Goal: Obtain resource: Download file/media

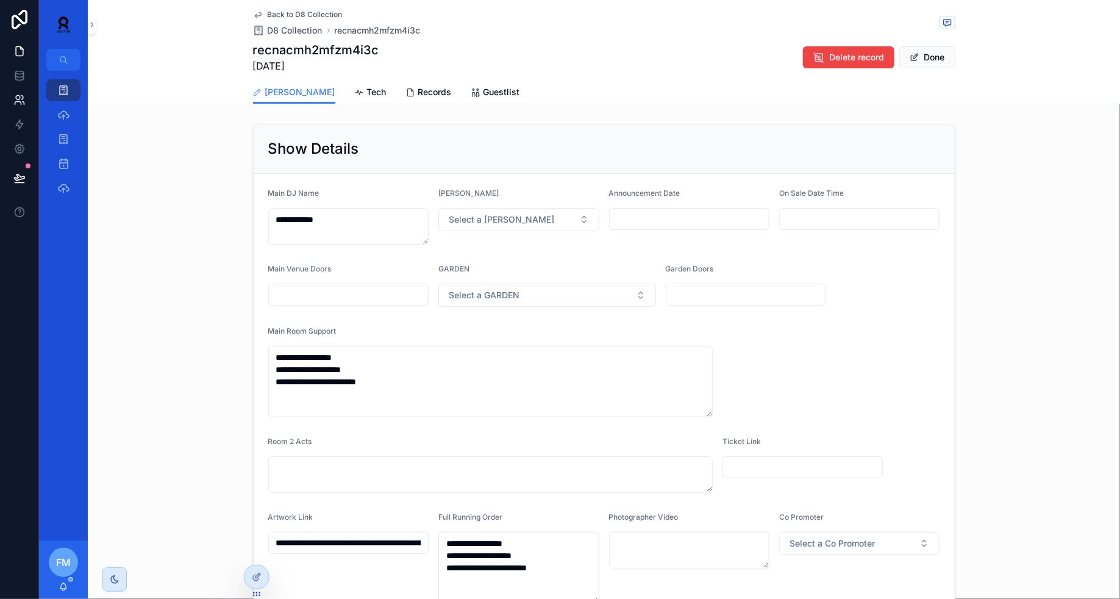
scroll to position [454, 0]
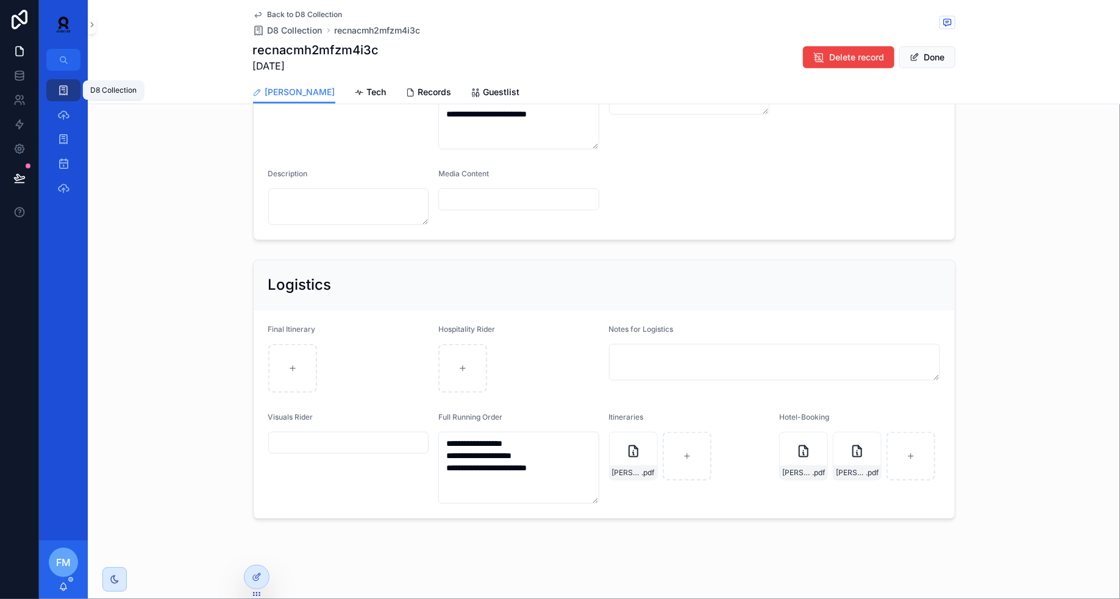
click at [66, 85] on icon "scrollable content" at bounding box center [63, 90] width 12 height 12
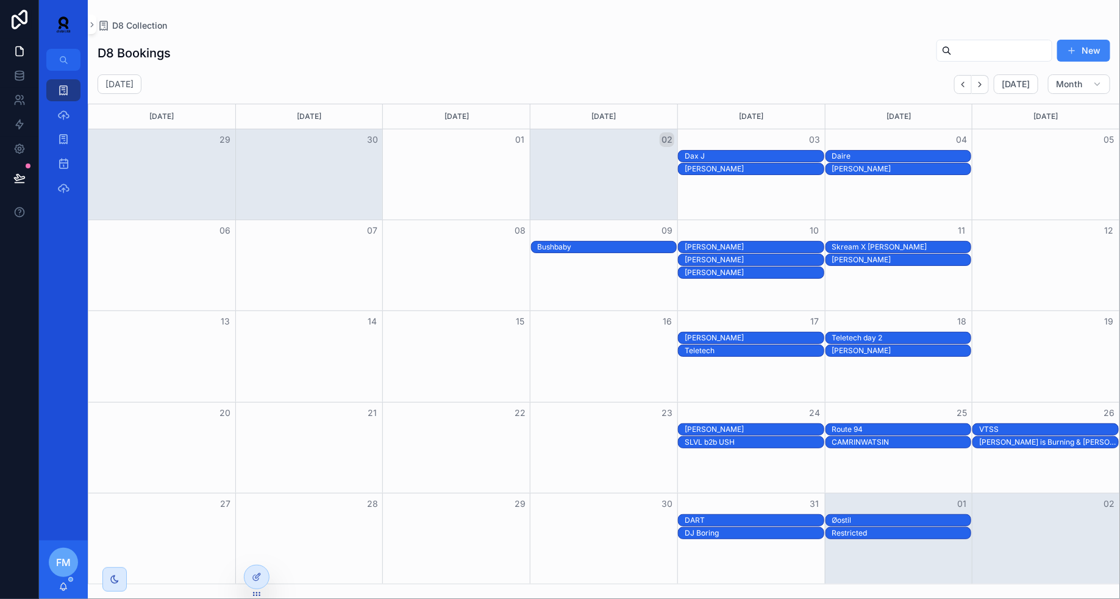
click at [892, 335] on div "Teletech day 2" at bounding box center [901, 338] width 139 height 10
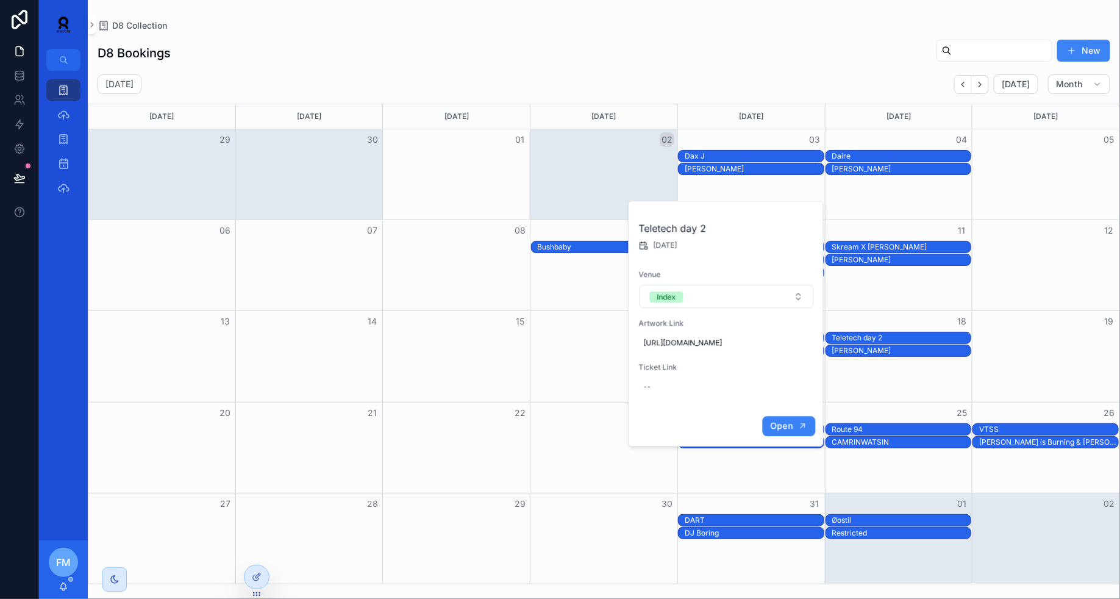
click at [775, 431] on span "Open" at bounding box center [781, 425] width 23 height 11
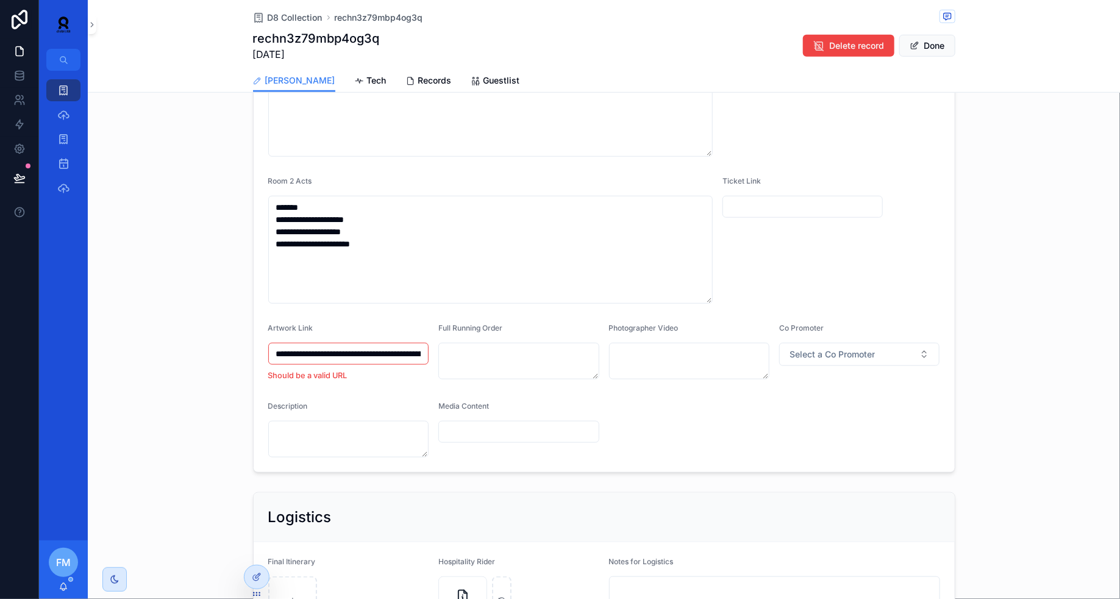
scroll to position [724, 0]
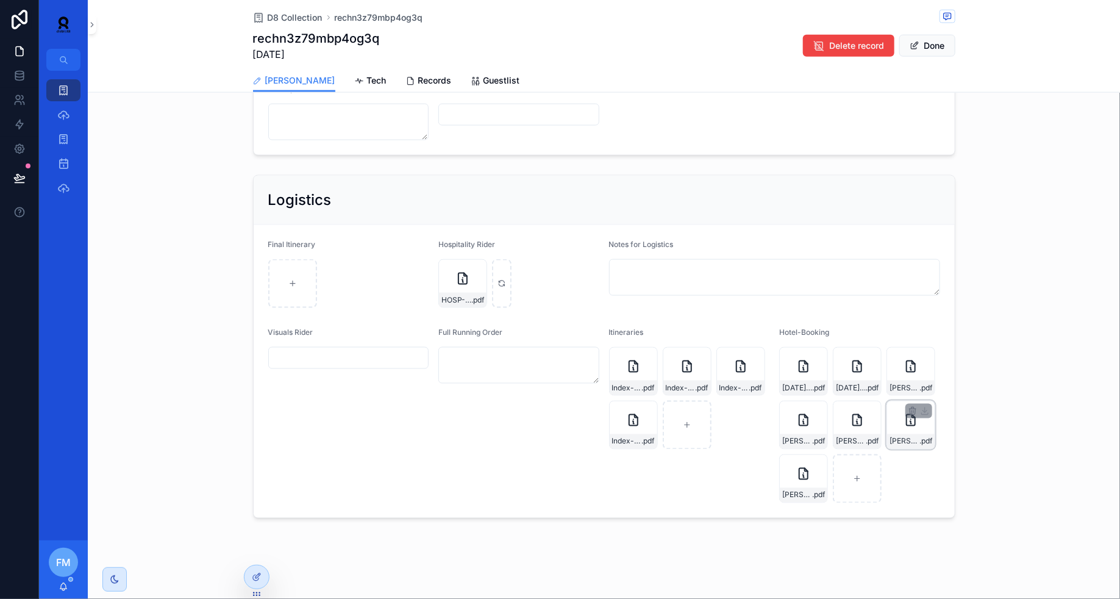
click at [902, 434] on div "[PERSON_NAME] .pdf" at bounding box center [911, 441] width 48 height 15
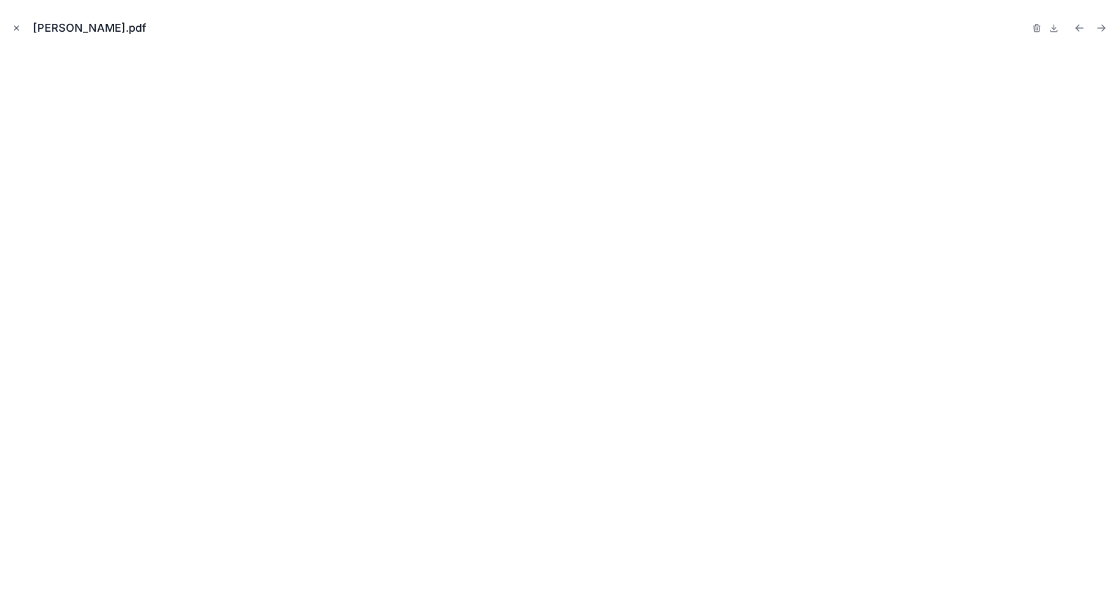
click at [18, 30] on icon "Close modal" at bounding box center [16, 28] width 9 height 9
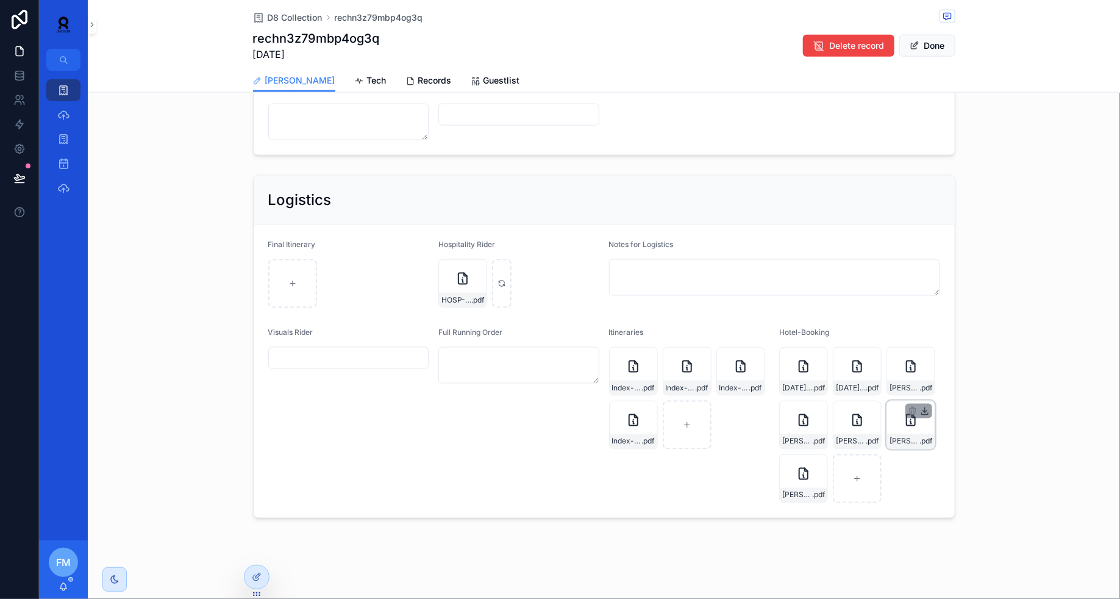
click at [924, 410] on icon "scrollable content" at bounding box center [925, 411] width 10 height 10
click at [873, 408] on icon "scrollable content" at bounding box center [871, 411] width 10 height 10
click at [855, 430] on div "[PERSON_NAME] .pdf" at bounding box center [857, 424] width 49 height 49
